Goal: Information Seeking & Learning: Find specific page/section

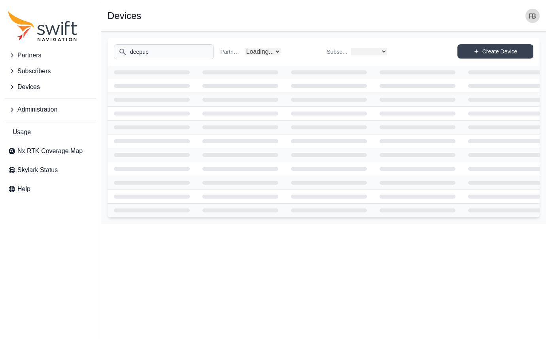
select select
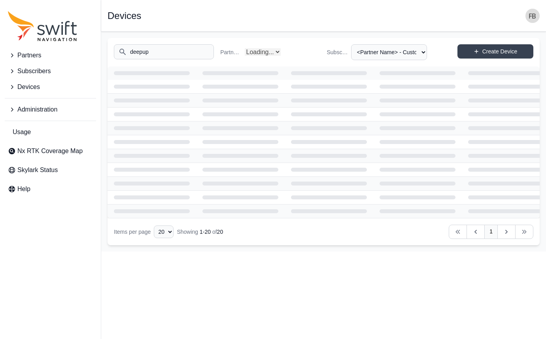
select select "Partner Name"
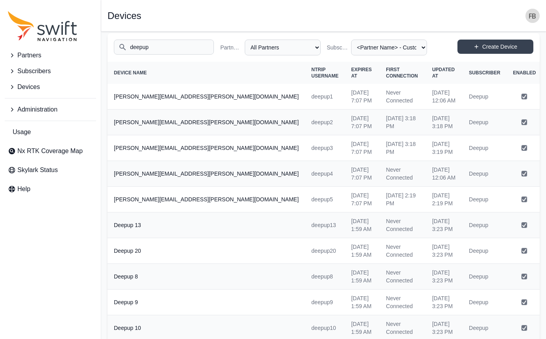
scroll to position [5, 0]
click at [27, 75] on span "Subscribers" at bounding box center [33, 70] width 33 height 9
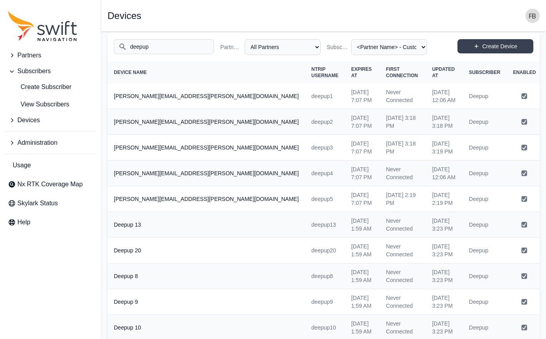
click at [23, 119] on span "Devices" at bounding box center [28, 119] width 23 height 9
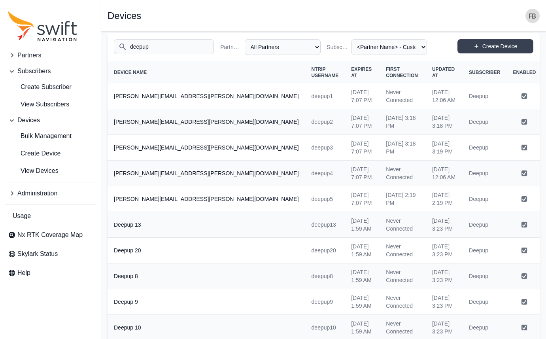
click at [18, 52] on span "Partners" at bounding box center [29, 55] width 24 height 9
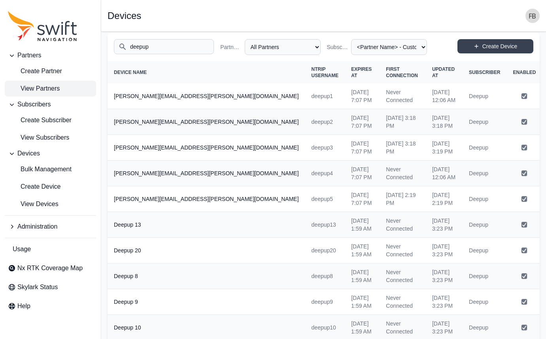
click at [65, 85] on link "View Partners" at bounding box center [50, 89] width 91 height 16
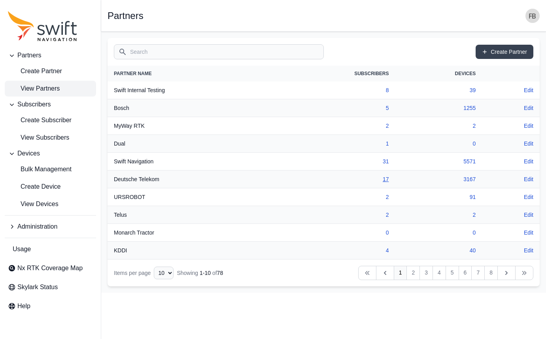
click at [384, 179] on link "17" at bounding box center [386, 179] width 6 height 6
select select "9a00420b-00be-4e42-9d4a-faf05b1297a8"
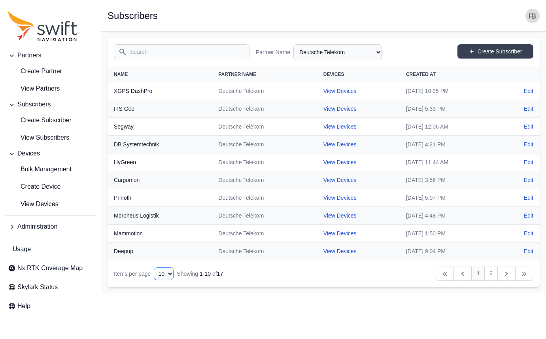
click at [174, 275] on select "10 15 20 25 50" at bounding box center [164, 273] width 20 height 13
click at [154, 280] on select "10 15 20 25 50" at bounding box center [164, 273] width 20 height 13
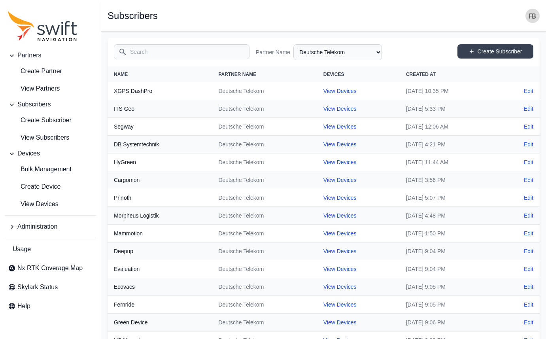
scroll to position [43, 0]
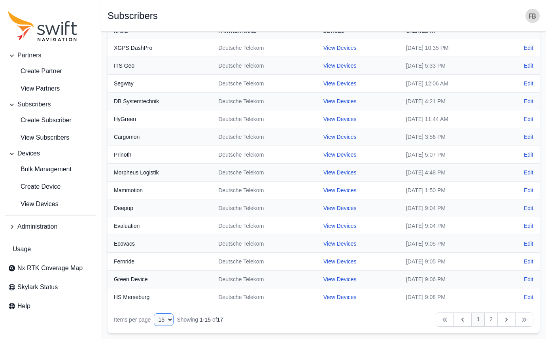
click at [163, 320] on select "10 15 20 25 50" at bounding box center [164, 319] width 20 height 13
click at [154, 313] on select "10 15 20 25 50" at bounding box center [164, 319] width 20 height 13
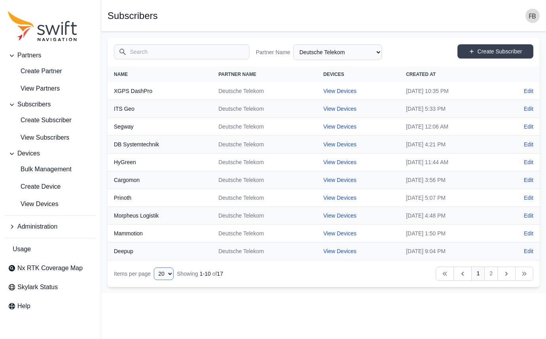
click at [165, 272] on select "10 15 20 25 50" at bounding box center [164, 273] width 20 height 13
select select "15"
click at [154, 280] on select "10 15 20 25 50" at bounding box center [164, 273] width 20 height 13
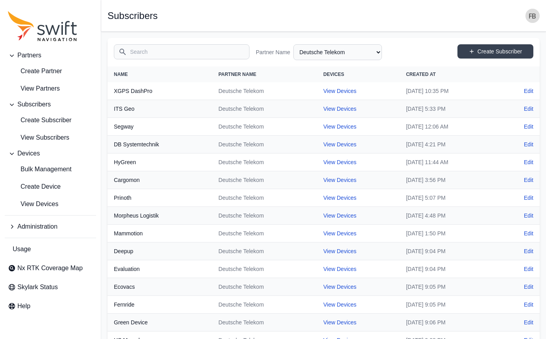
scroll to position [43, 0]
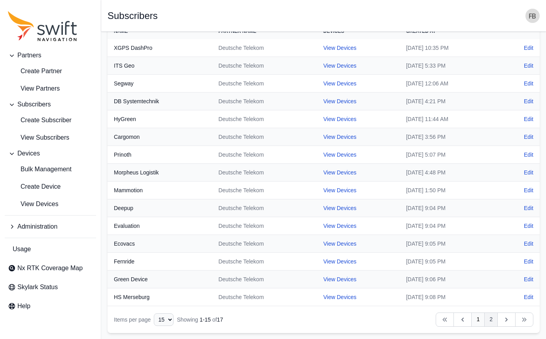
click at [492, 318] on link "2" at bounding box center [490, 319] width 13 height 14
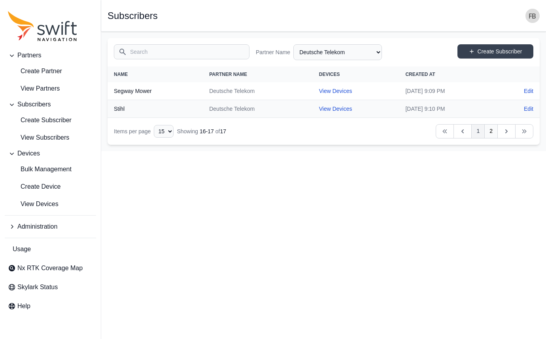
click at [479, 134] on link "1" at bounding box center [477, 131] width 13 height 14
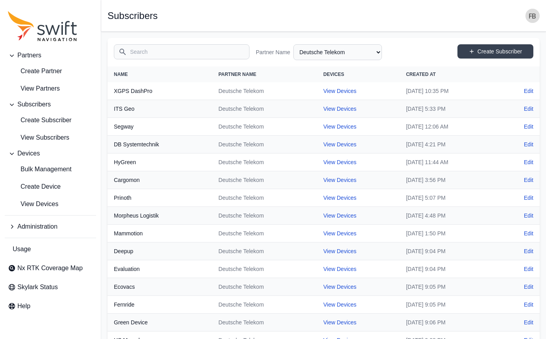
click at [191, 54] on input "Search" at bounding box center [182, 51] width 136 height 15
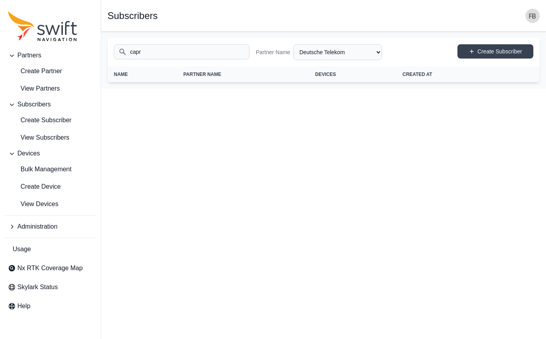
type input "[PERSON_NAME]"
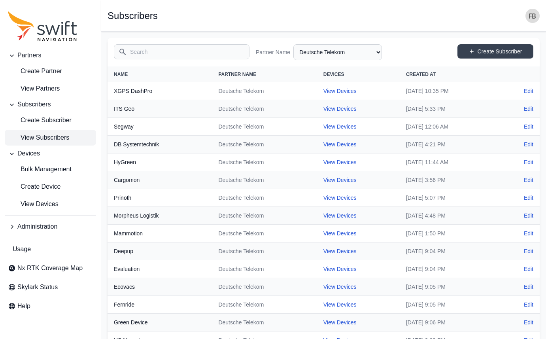
click at [55, 139] on span "View Subscribers" at bounding box center [38, 137] width 61 height 9
select select "Partner Name"
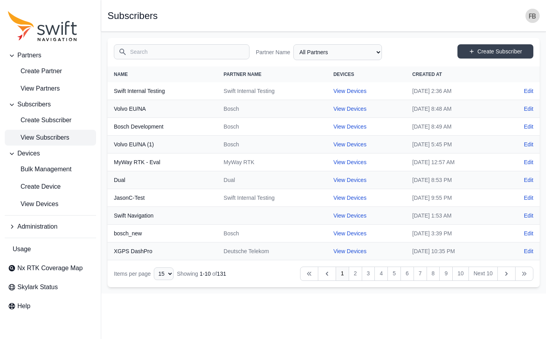
click at [158, 54] on input "Search" at bounding box center [182, 51] width 136 height 15
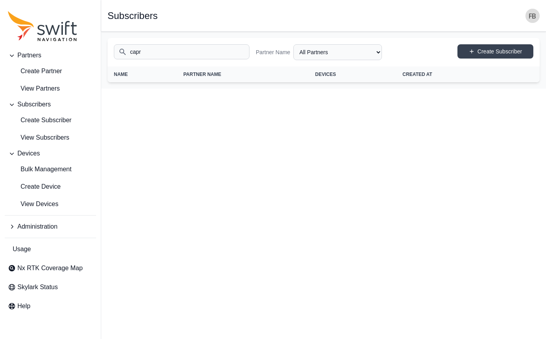
type input "[PERSON_NAME]"
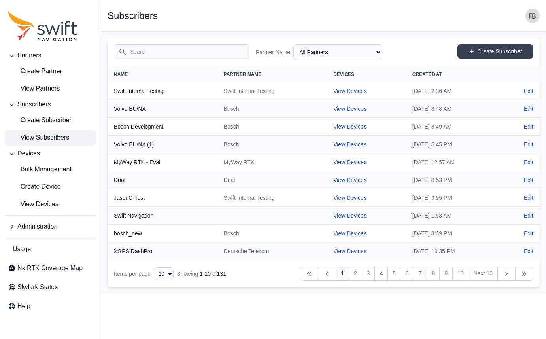
click at [43, 105] on span "Subscribers" at bounding box center [33, 104] width 33 height 9
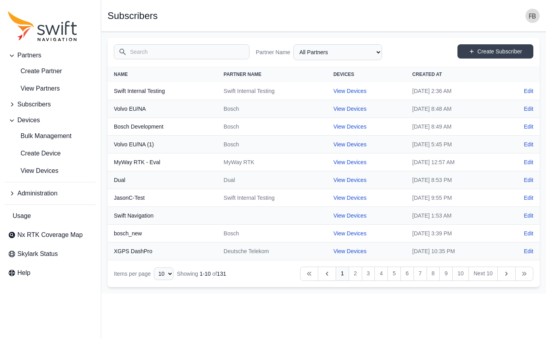
click at [43, 105] on span "Subscribers" at bounding box center [33, 104] width 33 height 9
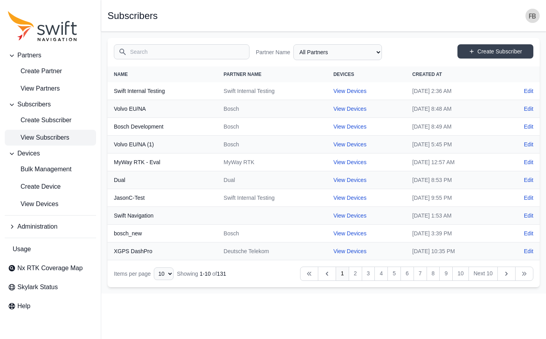
click at [45, 140] on span "View Subscribers" at bounding box center [38, 137] width 61 height 9
click at [144, 53] on input "Search" at bounding box center [182, 51] width 136 height 15
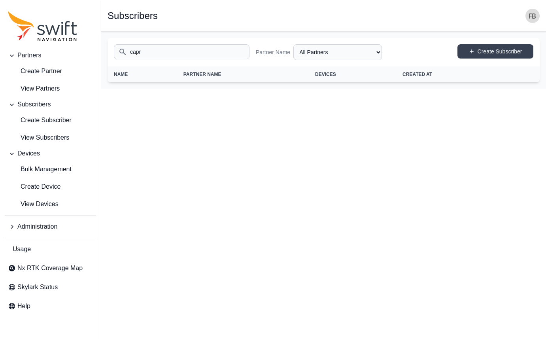
type input "[PERSON_NAME]"
type input "capr"
click at [338, 50] on select "All Partners AlpsAlpine Asensing Bad Elf Bench Mark Equipment & Supplies Inc. B…" at bounding box center [337, 52] width 89 height 16
click at [194, 50] on input "capr" at bounding box center [182, 51] width 136 height 15
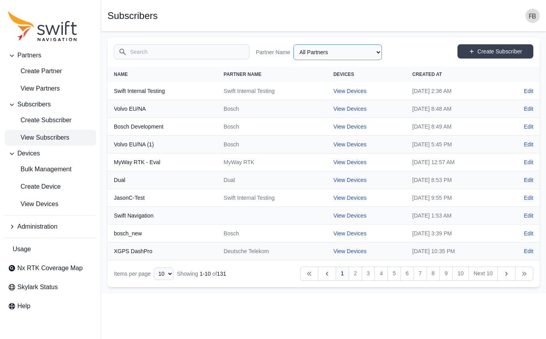
click at [327, 57] on select "All Partners AlpsAlpine Asensing Bad Elf Bench Mark Equipment & Supplies Inc. B…" at bounding box center [337, 52] width 89 height 16
click at [293, 44] on select "All Partners AlpsAlpine Asensing Bad Elf Bench Mark Equipment & Supplies Inc. B…" at bounding box center [337, 52] width 89 height 16
select select "9a00420b-00be-4e42-9d4a-faf05b1297a8"
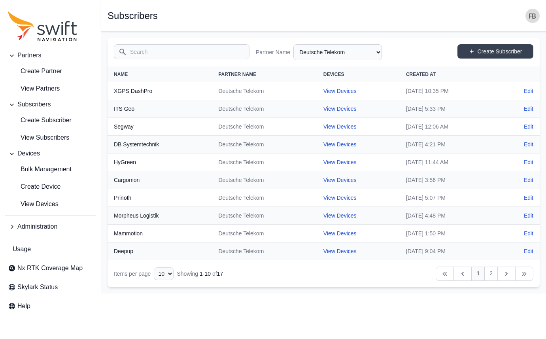
click at [147, 53] on input "Search" at bounding box center [182, 51] width 136 height 15
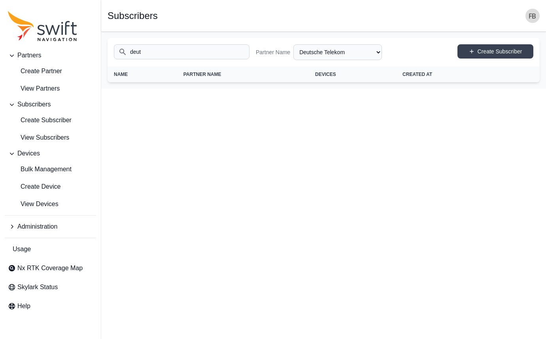
type input "deute"
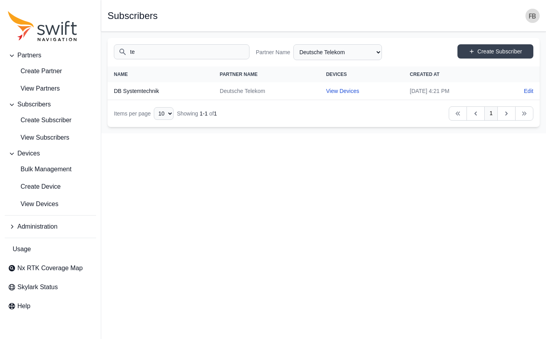
type input "t"
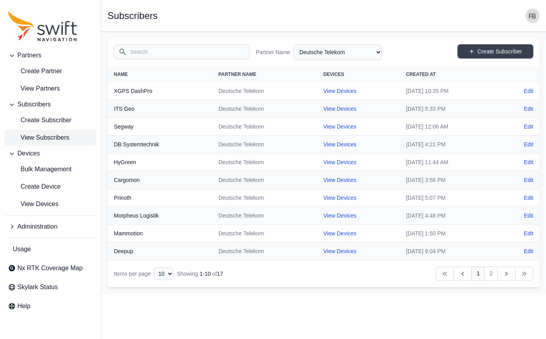
click at [63, 140] on span "View Subscribers" at bounding box center [38, 137] width 61 height 9
select select "Partner Name"
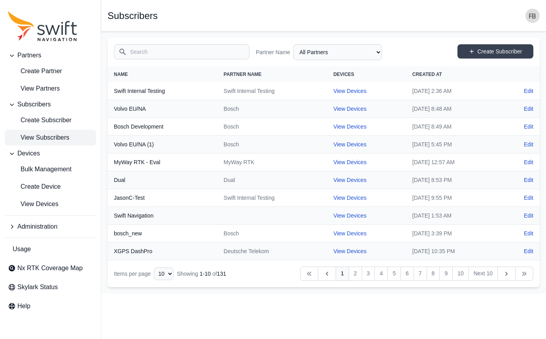
click at [162, 55] on input "Search" at bounding box center [182, 51] width 136 height 15
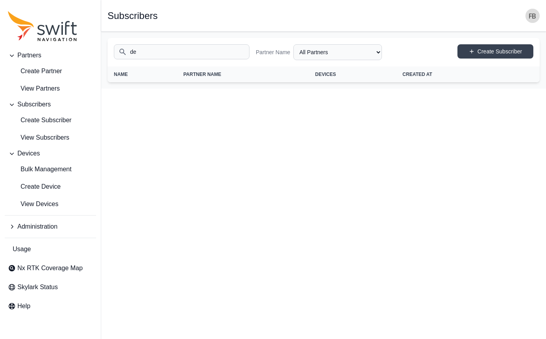
type input "d"
type input "telekom"
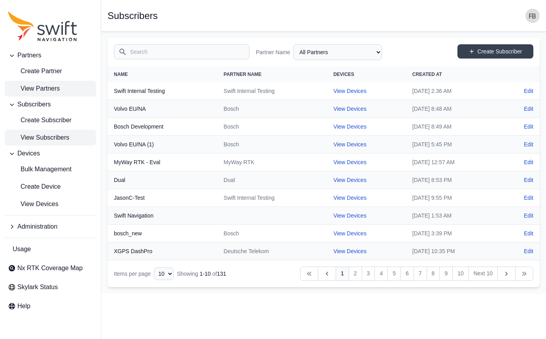
click at [46, 93] on span "View Partners" at bounding box center [34, 88] width 52 height 9
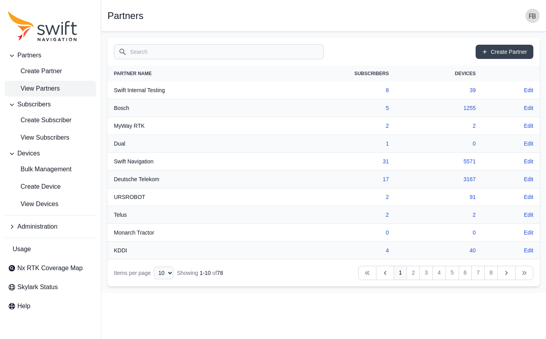
click at [166, 49] on input "Search" at bounding box center [219, 51] width 210 height 15
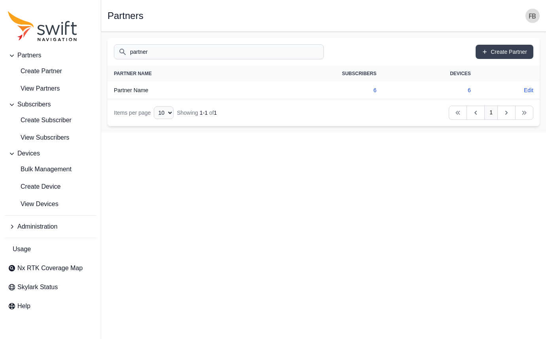
type input "partner"
click at [140, 91] on th "Partner Name" at bounding box center [179, 90] width 142 height 18
click at [375, 89] on link "6" at bounding box center [374, 90] width 3 height 6
select select "53840b38-aa96-4ee0-a6ed-ec83e441f5ff"
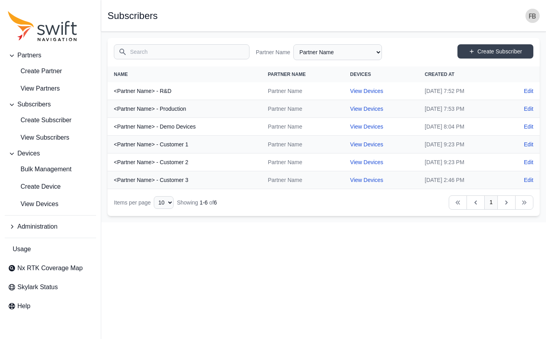
click at [172, 47] on input "Search" at bounding box center [182, 51] width 136 height 15
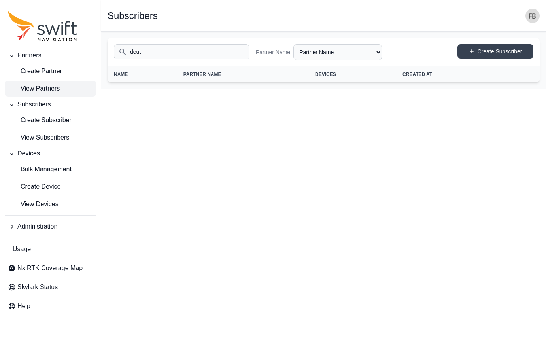
type input "deut"
click at [55, 87] on span "View Partners" at bounding box center [34, 88] width 52 height 9
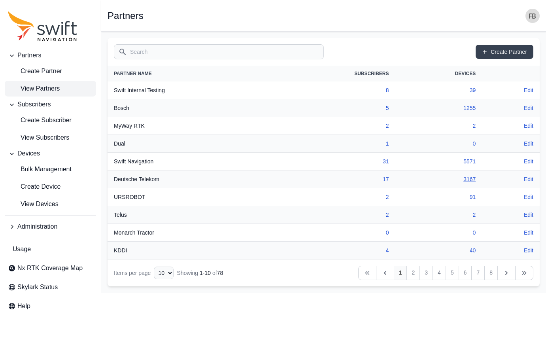
click at [471, 178] on link "3167" at bounding box center [469, 179] width 12 height 6
select select "9a00420b-00be-4e42-9d4a-faf05b1297a8"
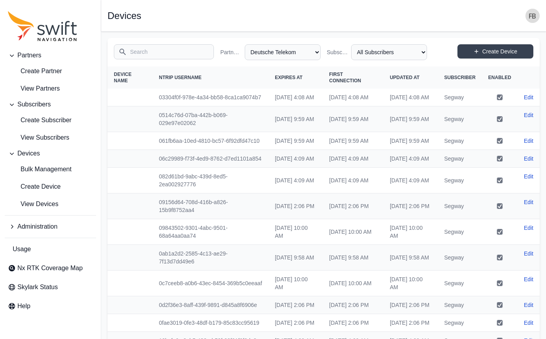
click at [458, 74] on th "Subscriber" at bounding box center [460, 77] width 44 height 22
click at [458, 75] on th "Subscriber" at bounding box center [460, 77] width 44 height 22
click at [378, 51] on select "All Subscribers Cargomon DB Systemtechnik Deepup Ecovacs Evaluation Fernride Gr…" at bounding box center [389, 52] width 76 height 16
click at [61, 91] on link "View Partners" at bounding box center [50, 89] width 91 height 16
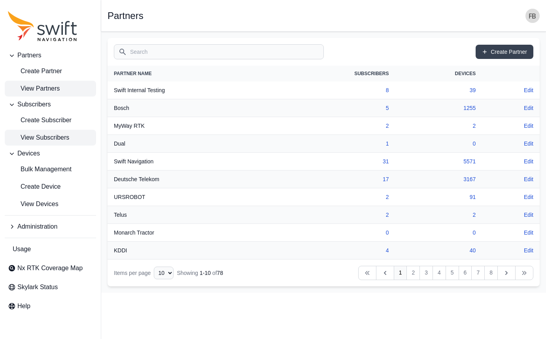
click at [84, 132] on link "View Subscribers" at bounding box center [50, 138] width 91 height 16
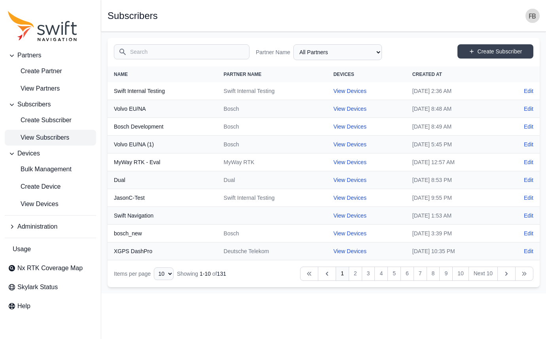
click at [157, 48] on input "Search" at bounding box center [182, 51] width 136 height 15
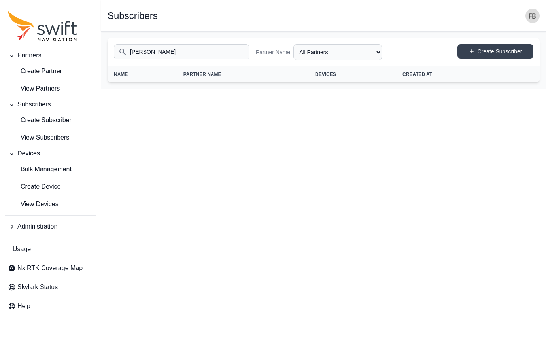
type input "[PERSON_NAME]"
click at [336, 89] on html "Partners Create Partner View Partners Subscribers Create Subscriber View Subscr…" at bounding box center [273, 44] width 546 height 89
click at [153, 46] on input "[PERSON_NAME]" at bounding box center [182, 51] width 136 height 15
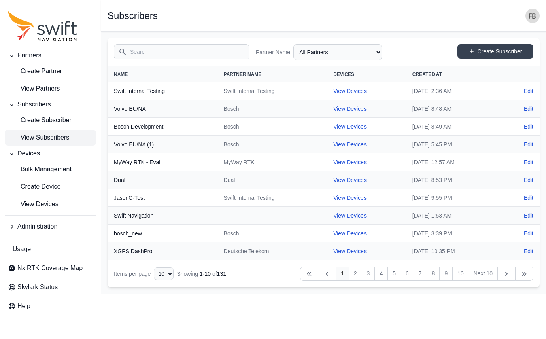
click at [223, 62] on div "Search Partner Name All Partners AlpsAlpine Asensing Bad Elf Bench Mark Equipme…" at bounding box center [324, 52] width 432 height 28
click at [217, 49] on input "Search" at bounding box center [182, 51] width 136 height 15
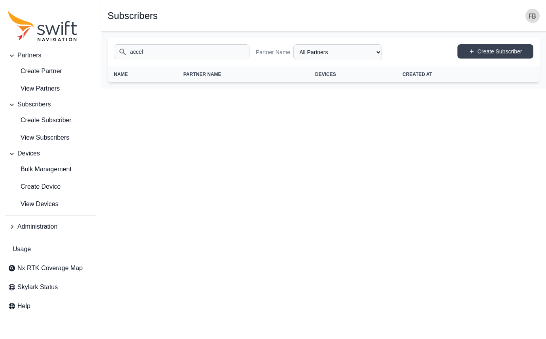
type input "accell"
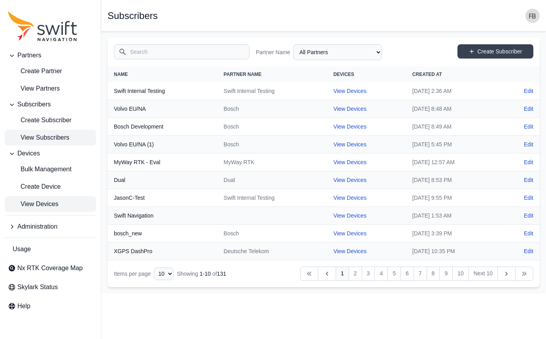
click at [61, 202] on link "View Devices" at bounding box center [50, 204] width 91 height 16
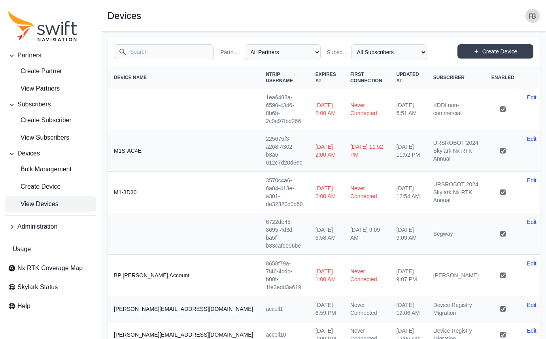
click at [159, 53] on input "Search" at bounding box center [164, 51] width 100 height 15
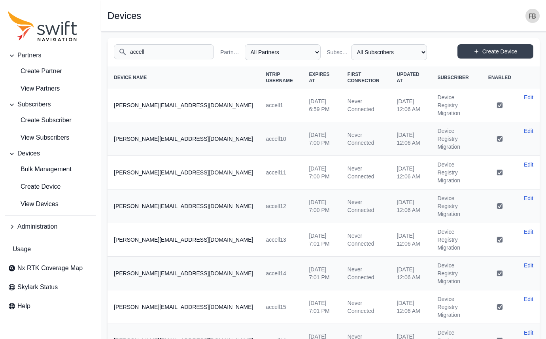
type input "accell"
click at [62, 91] on link "View Partners" at bounding box center [50, 89] width 91 height 16
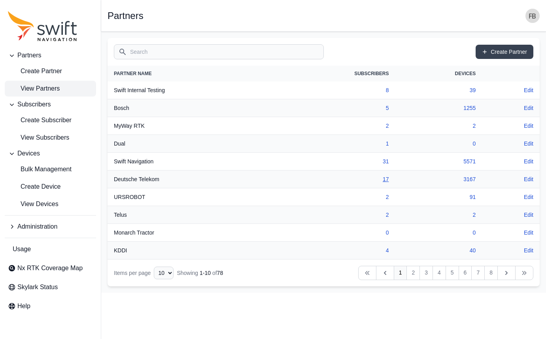
click at [384, 180] on link "17" at bounding box center [386, 179] width 6 height 6
select select "9a00420b-00be-4e42-9d4a-faf05b1297a8"
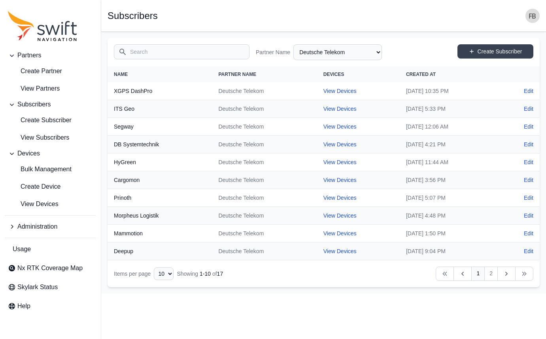
click at [342, 281] on nav "Items per page 10 15 20 25 50 Showing 1 - 10 of 17 Previous Previous 1 2 Next N…" at bounding box center [324, 273] width 432 height 27
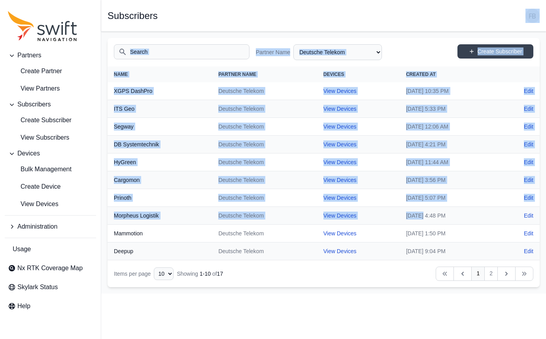
drag, startPoint x: 275, startPoint y: 16, endPoint x: 395, endPoint y: 228, distance: 243.7
click at [394, 226] on main "Open sidebar Subscribers Search Partner Name All Partners AlpsAlpine Asensing B…" at bounding box center [323, 163] width 445 height 262
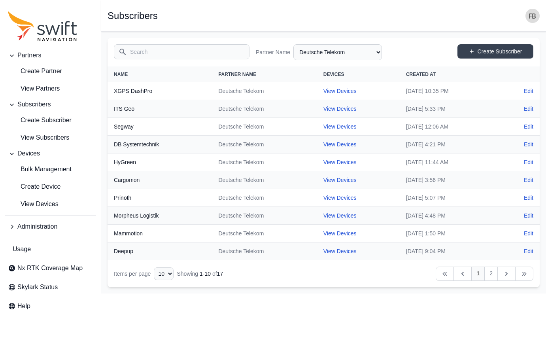
click at [507, 293] on html "Partners Create Partner View Partners Subscribers Create Subscriber View Subscr…" at bounding box center [273, 146] width 546 height 293
click at [47, 32] on icon "Sidenav" at bounding box center [42, 26] width 69 height 30
